Goal: Communication & Community: Connect with others

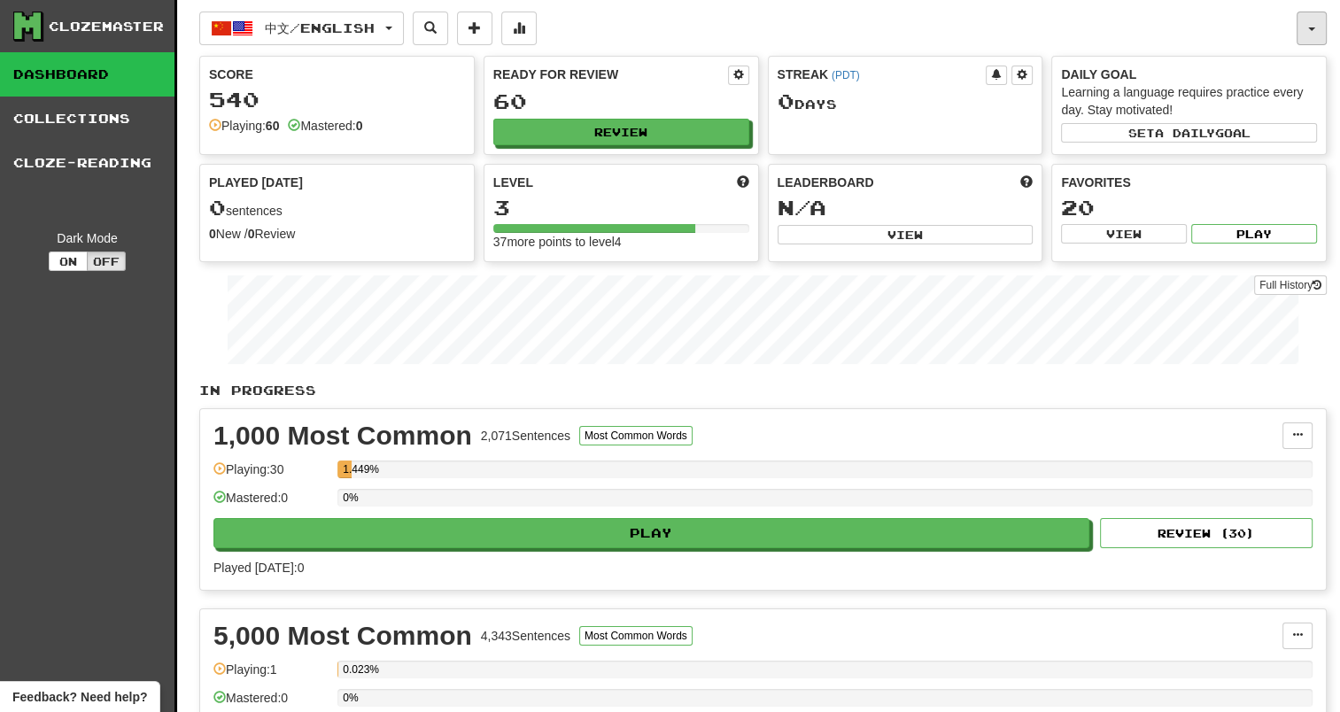
click at [1312, 14] on button "button" at bounding box center [1311, 29] width 30 height 34
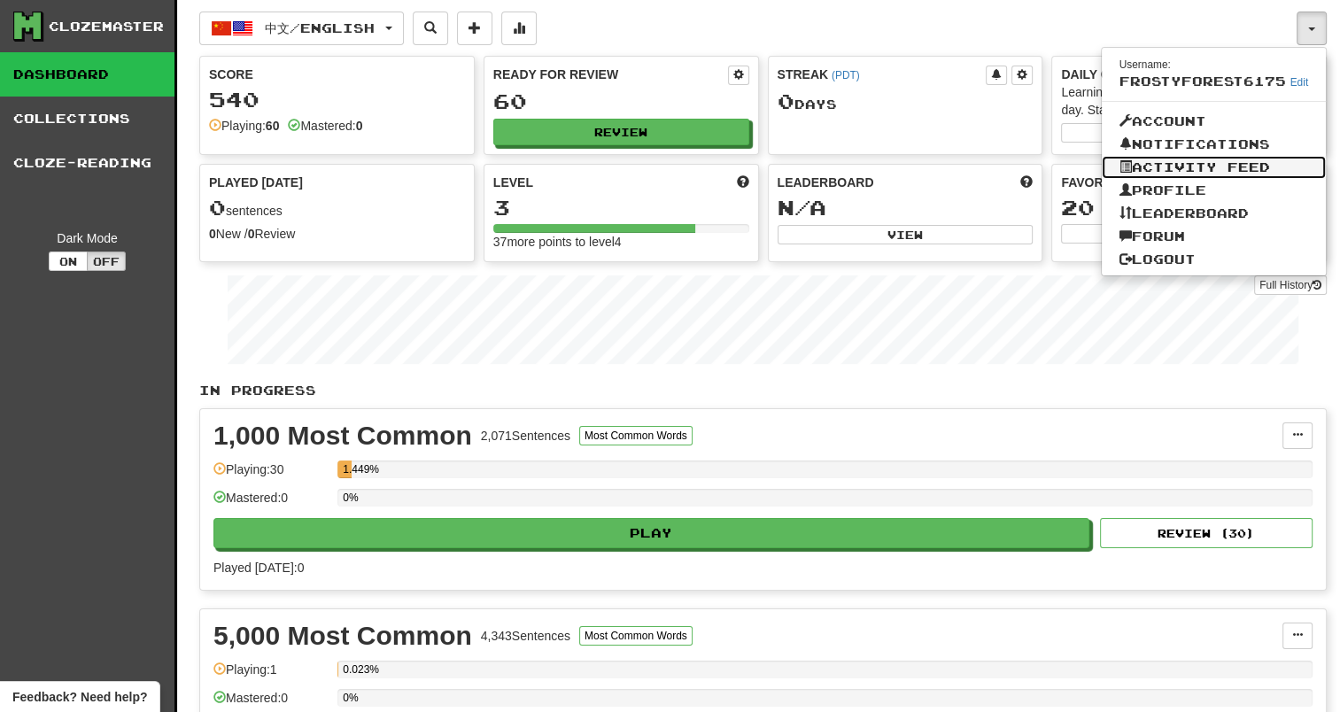
click at [1201, 166] on link "Activity Feed" at bounding box center [1213, 167] width 225 height 23
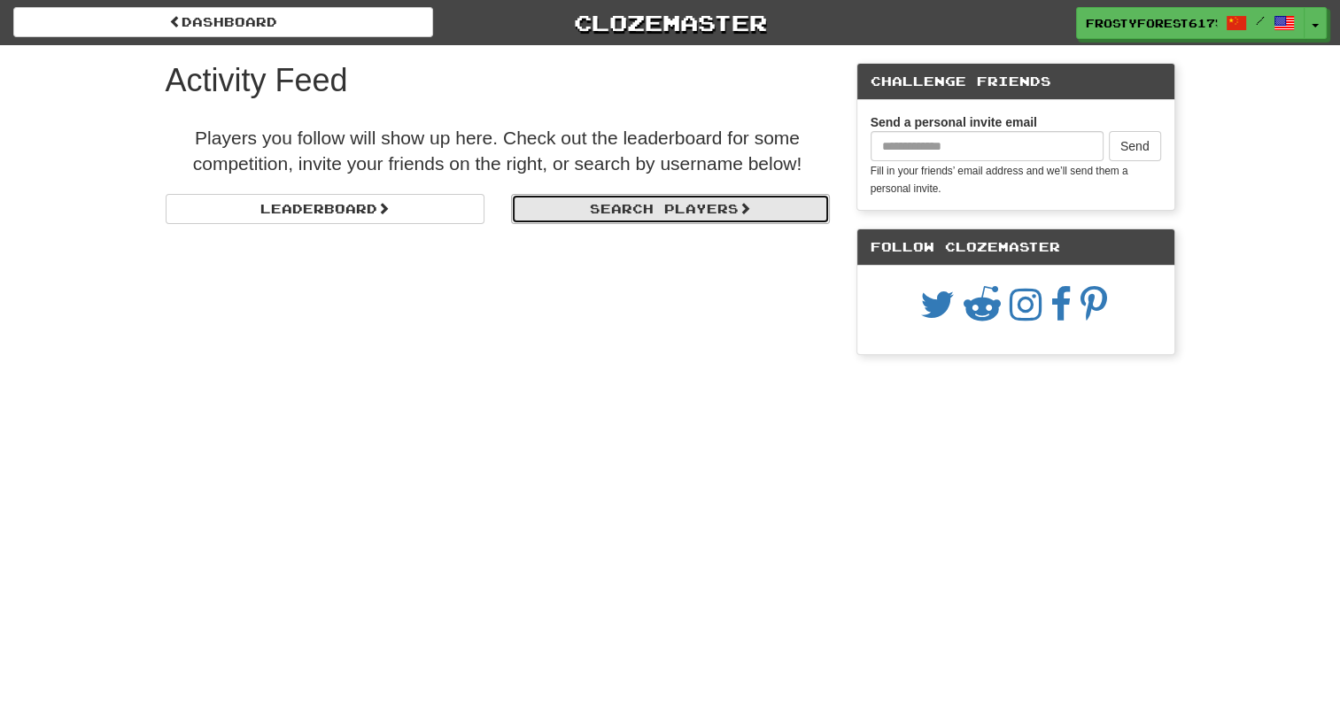
click at [641, 218] on link "Search Players" at bounding box center [670, 209] width 319 height 30
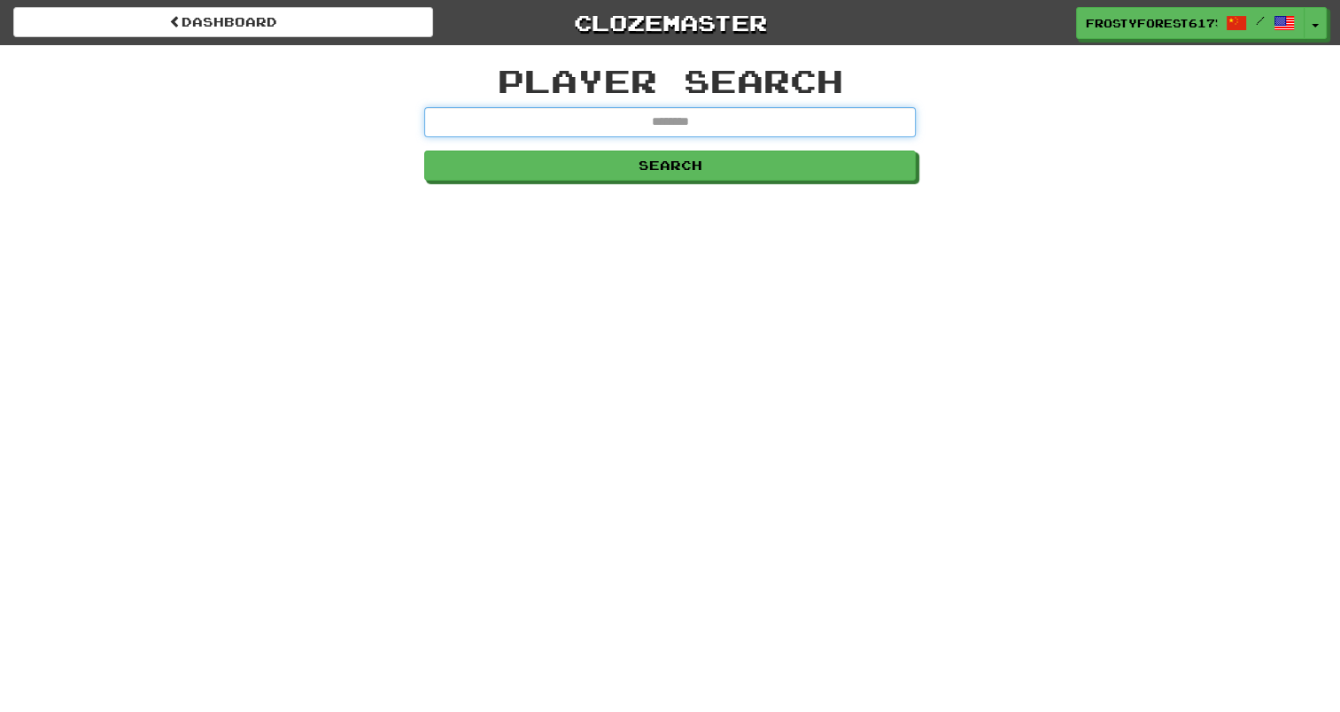
click at [622, 121] on input "text" at bounding box center [669, 122] width 491 height 30
type input "*******"
click at [424, 151] on button "Search" at bounding box center [669, 166] width 491 height 30
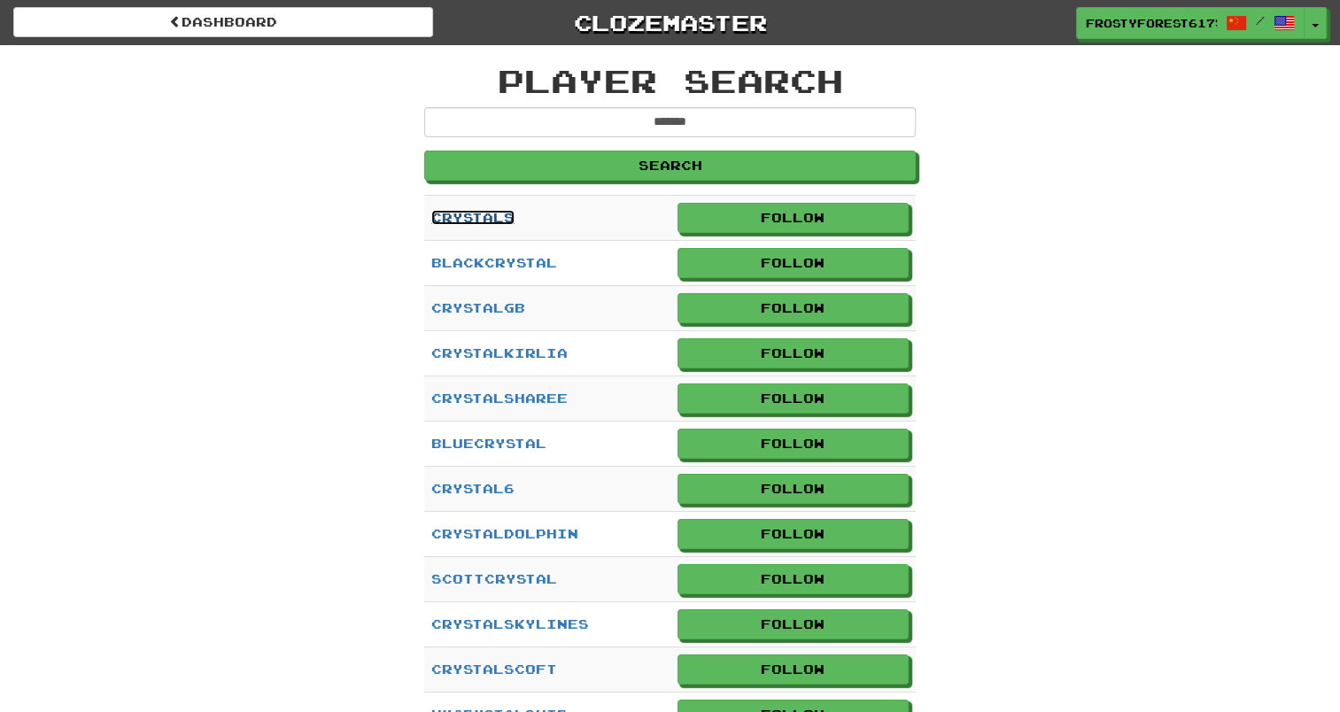
click at [453, 220] on link "crystals" at bounding box center [472, 217] width 83 height 15
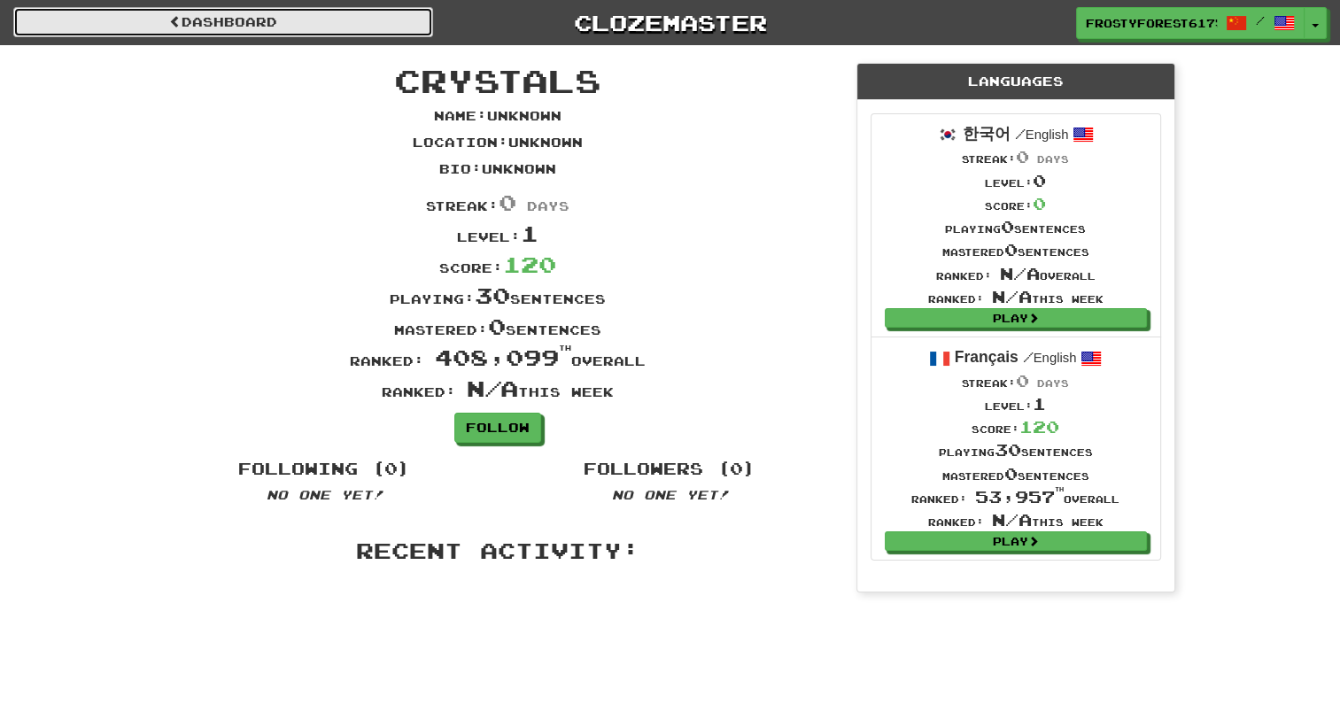
click at [171, 18] on span at bounding box center [175, 21] width 12 height 12
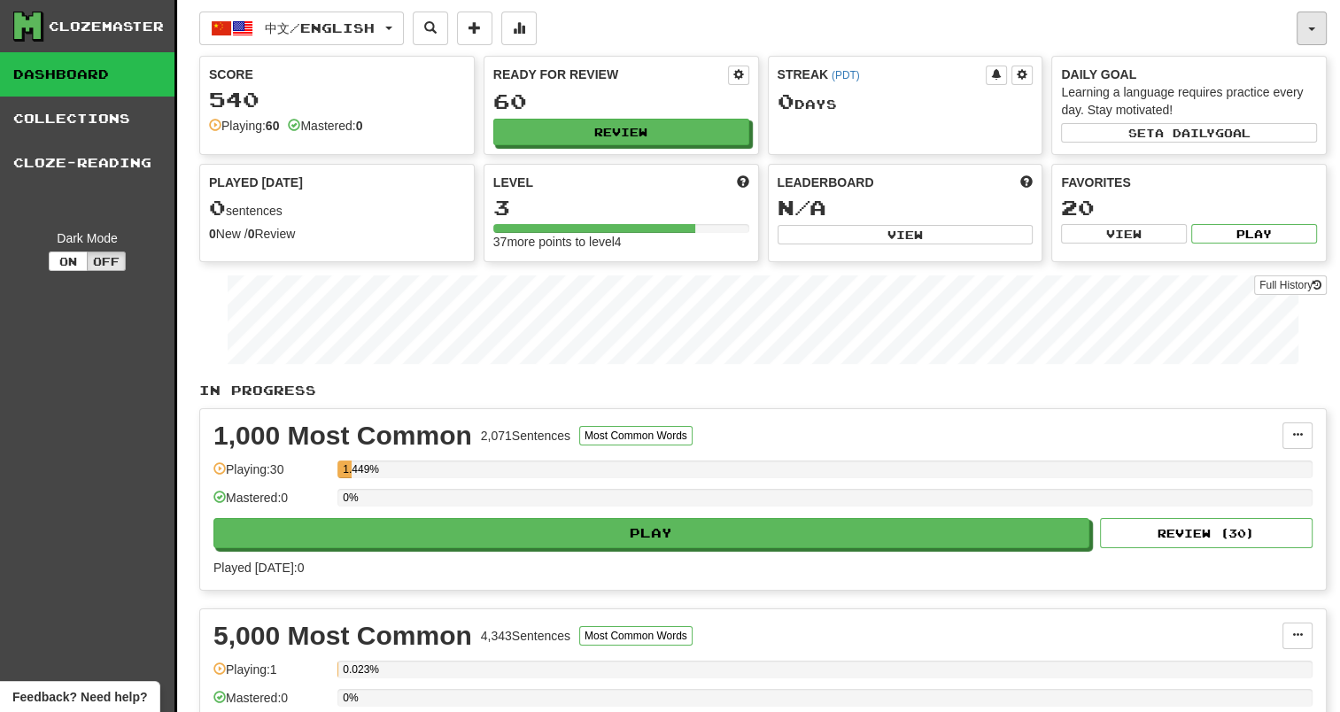
click at [1303, 23] on button "button" at bounding box center [1311, 29] width 30 height 34
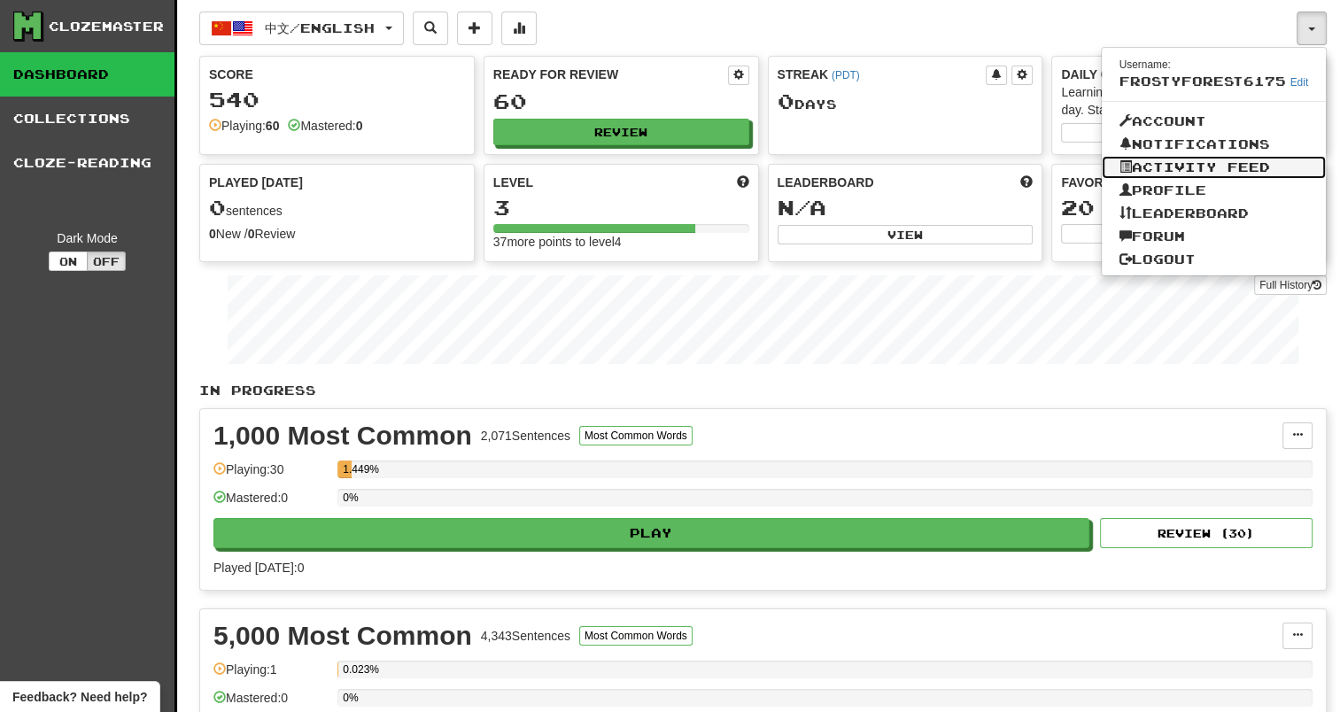
click at [1208, 159] on link "Activity Feed" at bounding box center [1213, 167] width 225 height 23
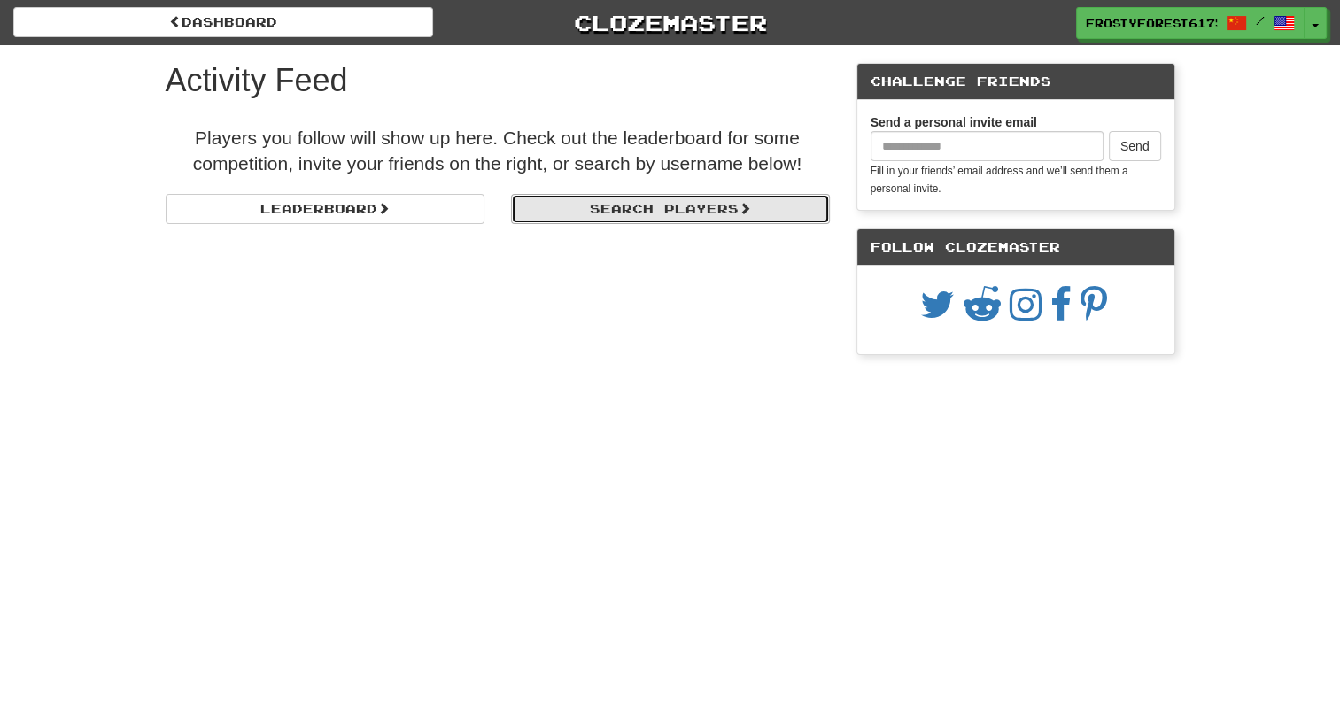
click at [607, 216] on link "Search Players" at bounding box center [670, 209] width 319 height 30
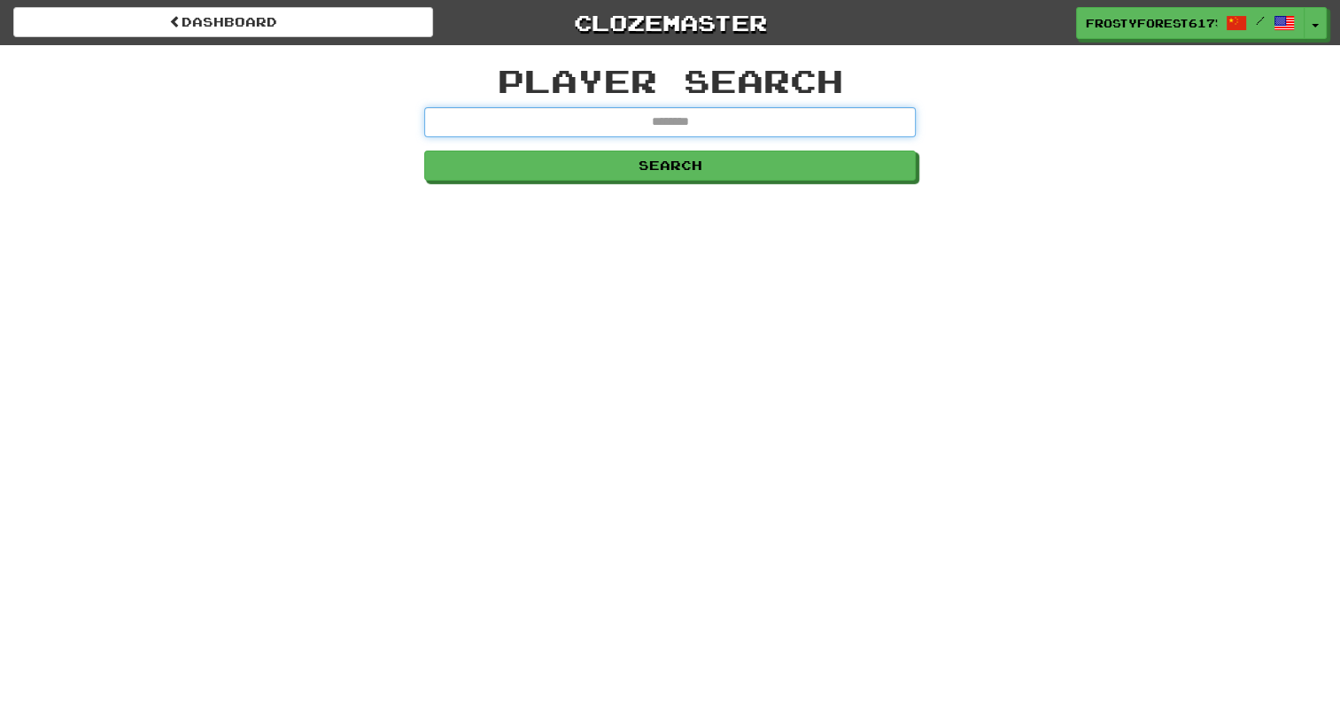
click at [554, 126] on input "text" at bounding box center [669, 122] width 491 height 30
type input "**********"
click at [424, 151] on button "Search" at bounding box center [669, 166] width 491 height 30
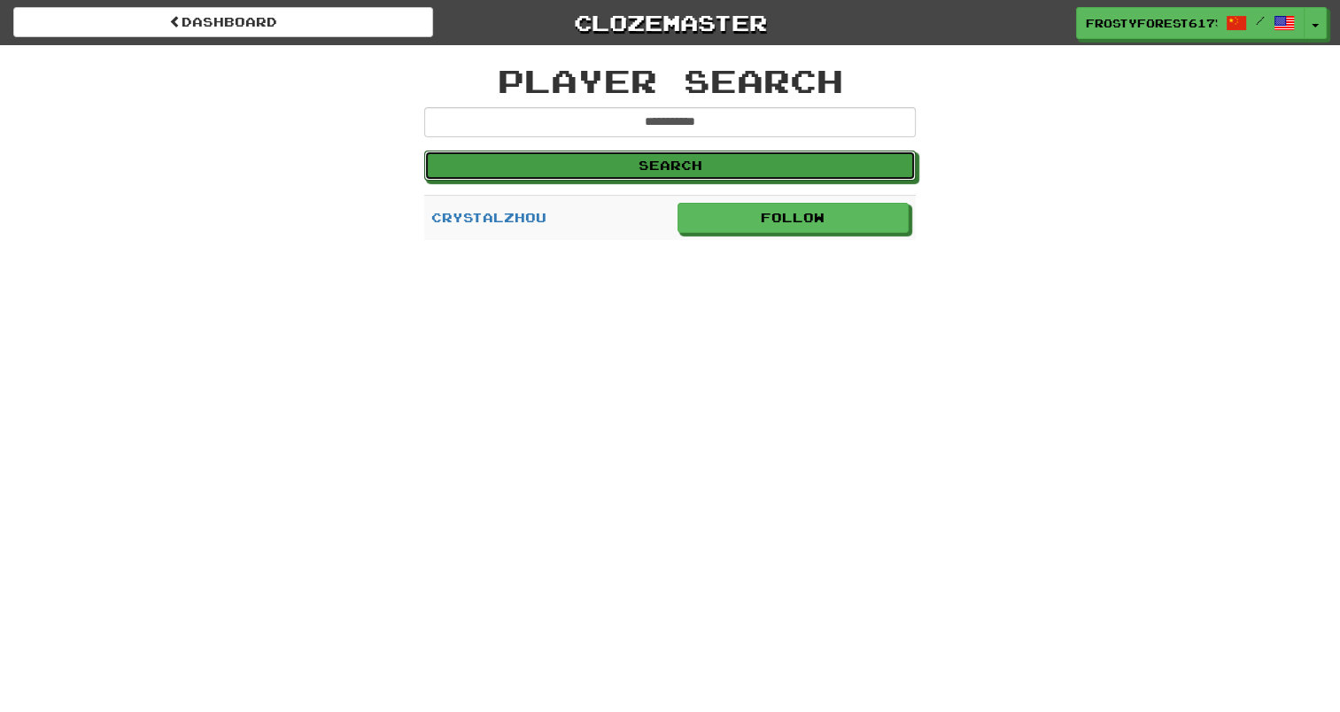
click at [637, 166] on button "Search" at bounding box center [669, 166] width 491 height 30
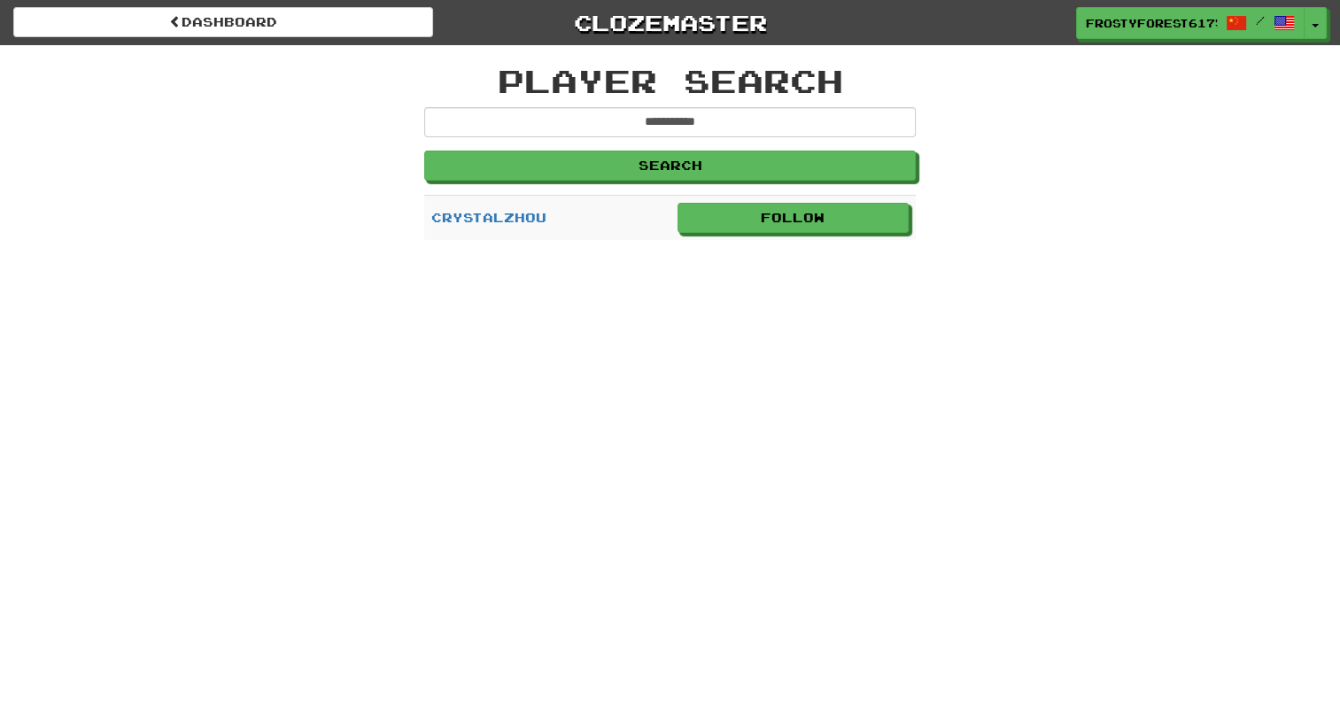
click at [496, 226] on td "CrystalZhou" at bounding box center [547, 217] width 246 height 45
click at [482, 216] on link "CrystalZhou" at bounding box center [488, 217] width 115 height 15
